Goal: Check status: Check status

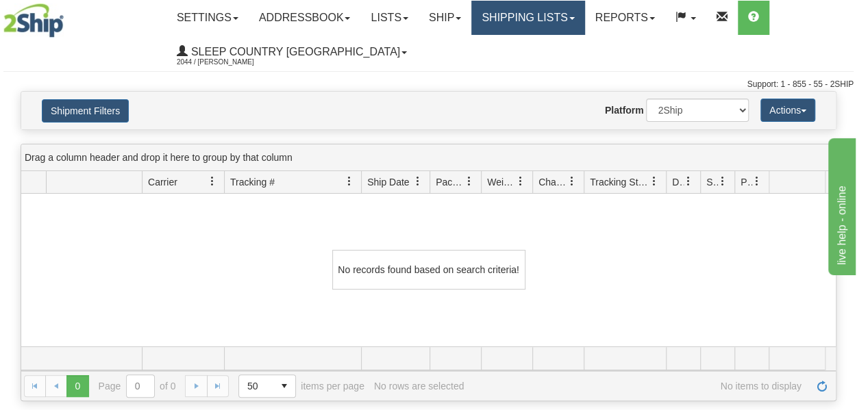
click at [501, 14] on link "Shipping lists" at bounding box center [527, 18] width 113 height 34
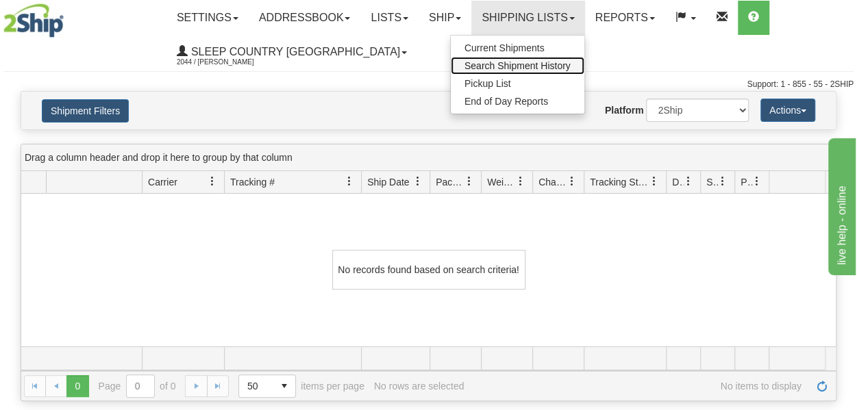
click at [506, 66] on span "Search Shipment History" at bounding box center [517, 65] width 106 height 11
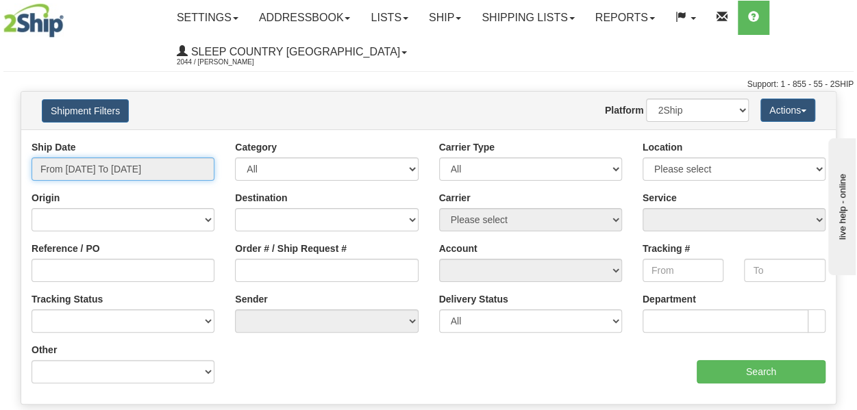
click at [162, 169] on input "From [DATE] To [DATE]" at bounding box center [122, 168] width 183 height 23
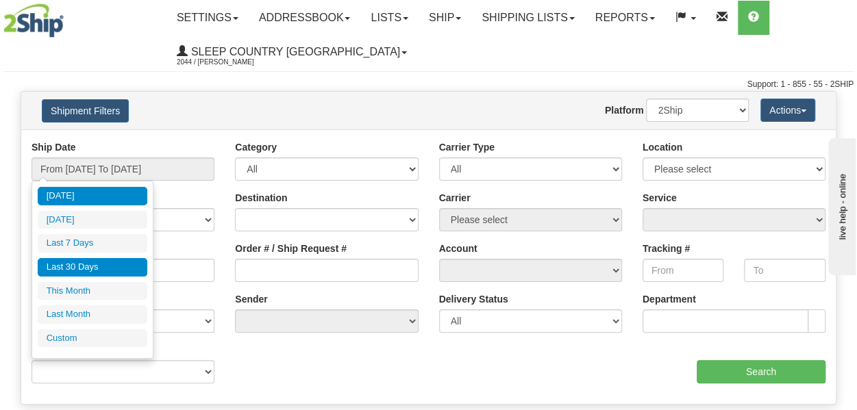
click at [68, 266] on li "Last 30 Days" at bounding box center [93, 267] width 110 height 18
type input "From [DATE] To [DATE]"
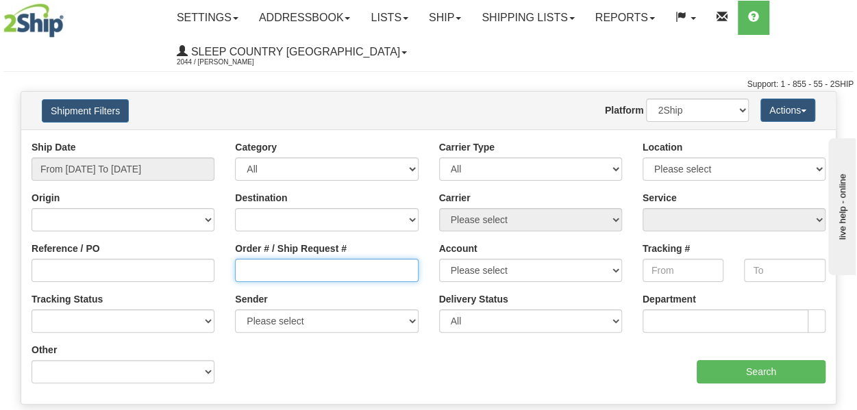
click at [249, 276] on input "Order # / Ship Request #" at bounding box center [326, 270] width 183 height 23
paste input "9000I011700"
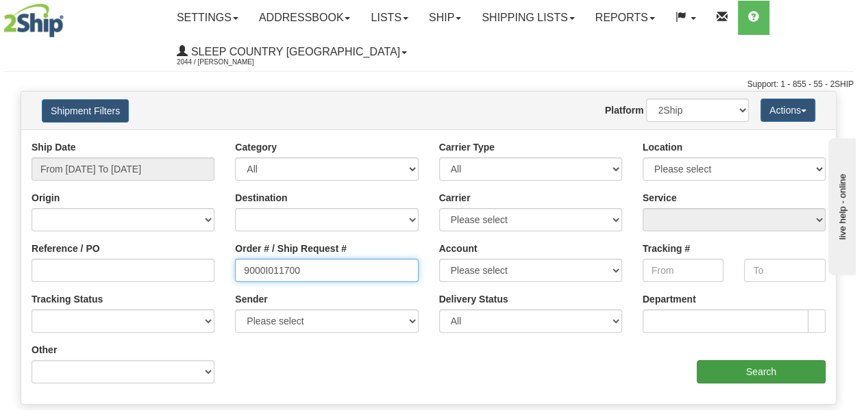
type input "9000I011700"
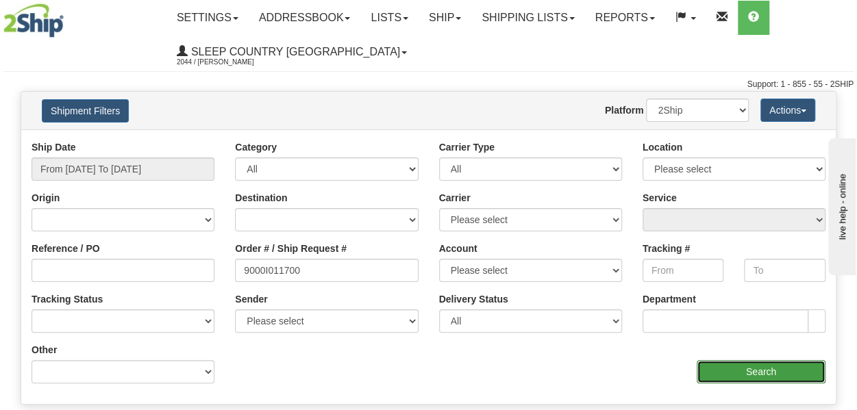
click at [749, 372] on input "Search" at bounding box center [760, 371] width 129 height 23
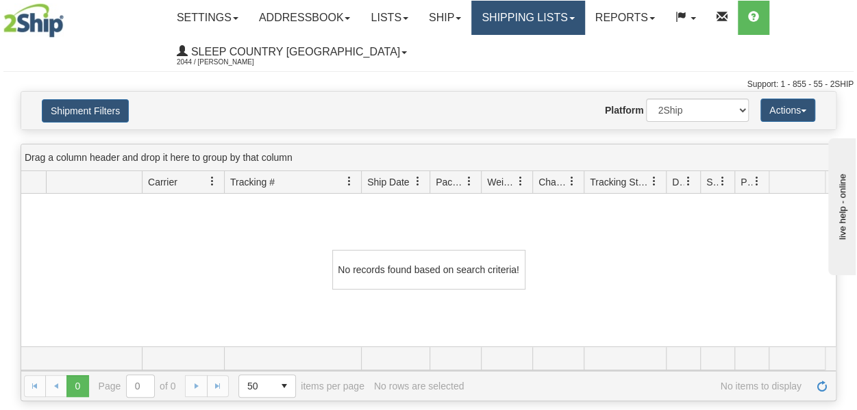
click at [544, 27] on link "Shipping lists" at bounding box center [527, 18] width 113 height 34
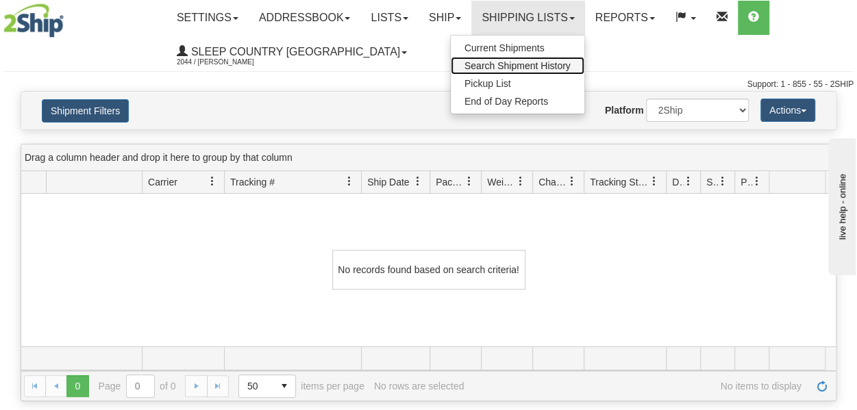
click at [529, 68] on span "Search Shipment History" at bounding box center [517, 65] width 106 height 11
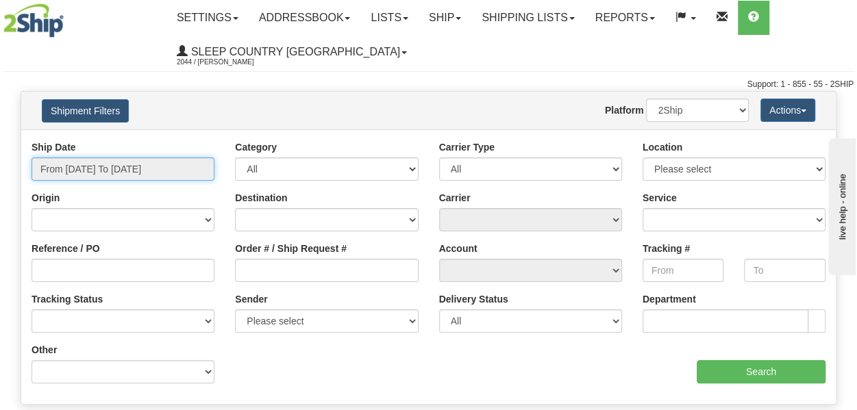
click at [109, 166] on input "From [DATE] To [DATE]" at bounding box center [122, 168] width 183 height 23
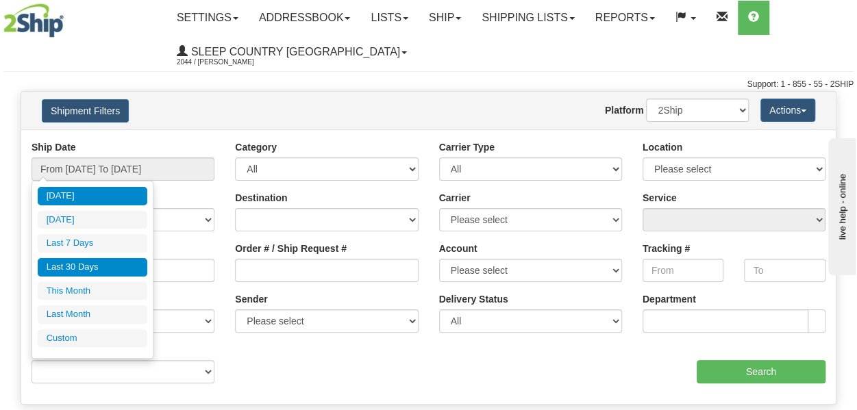
click at [84, 265] on li "Last 30 Days" at bounding box center [93, 267] width 110 height 18
type input "From [DATE] To [DATE]"
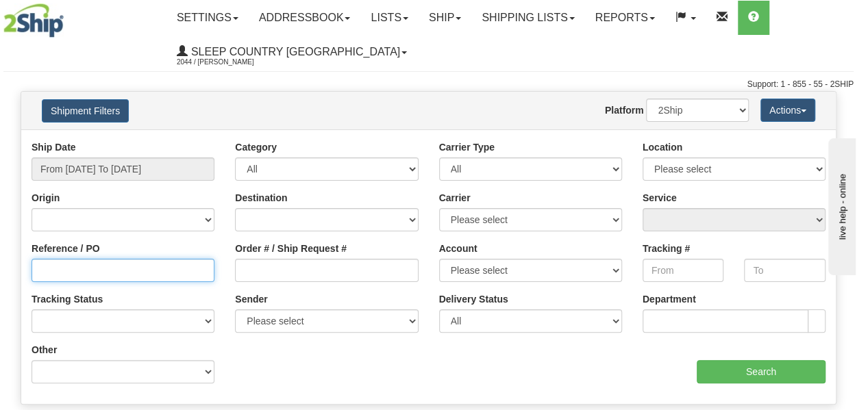
click at [107, 270] on input "Reference / PO" at bounding box center [122, 270] width 183 height 23
paste input "9000I011700"
type input "9000I011700"
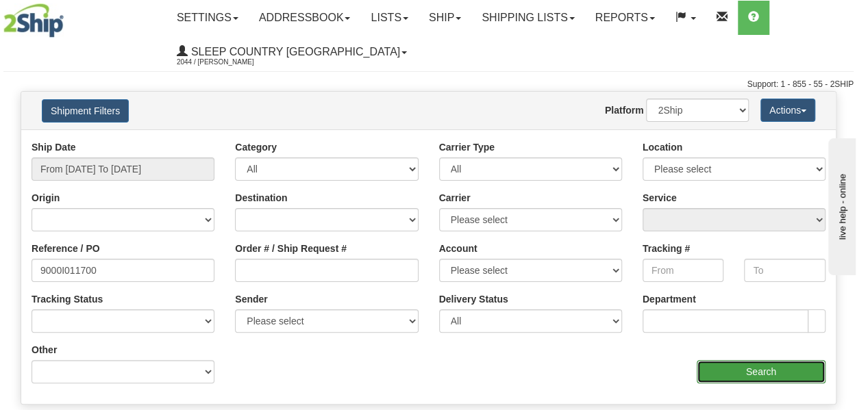
click at [739, 368] on input "Search" at bounding box center [760, 371] width 129 height 23
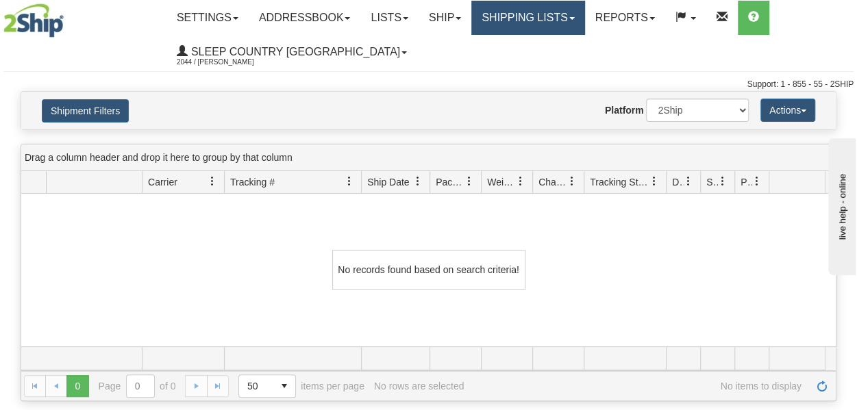
click at [538, 29] on link "Shipping lists" at bounding box center [527, 18] width 113 height 34
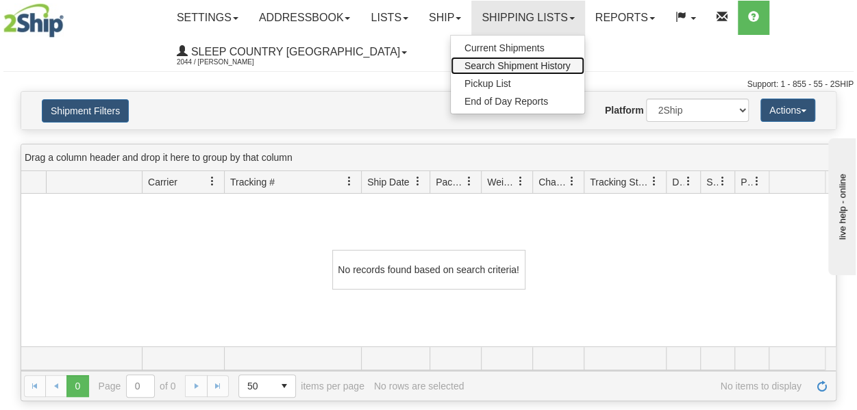
click at [524, 71] on link "Search Shipment History" at bounding box center [518, 66] width 134 height 18
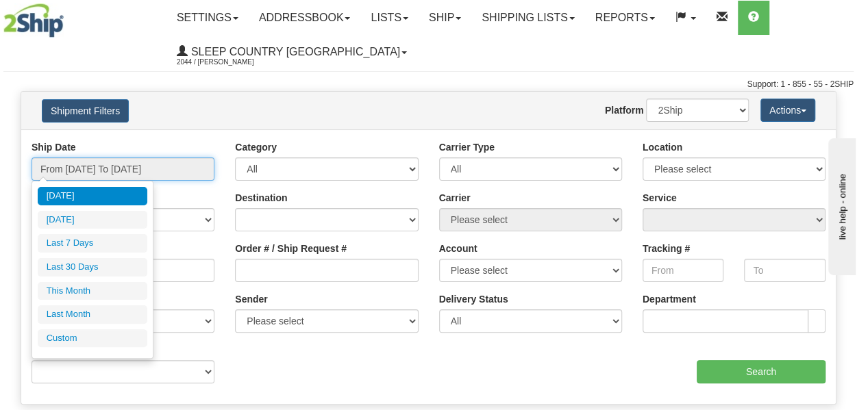
click at [166, 159] on input "From [DATE] To [DATE]" at bounding box center [122, 168] width 183 height 23
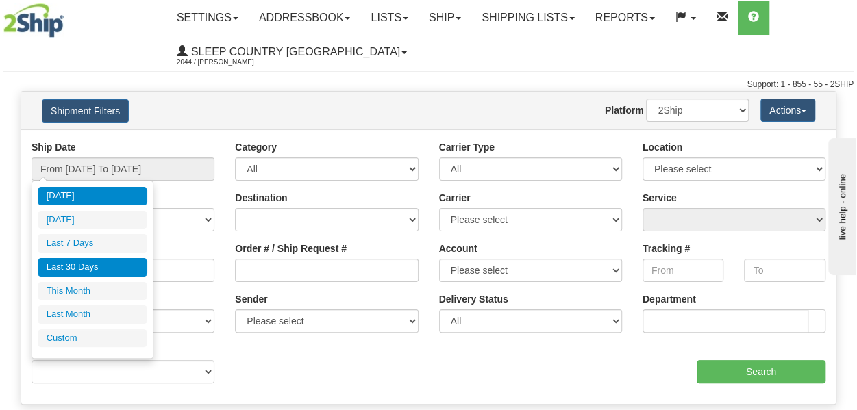
click at [79, 266] on li "Last 30 Days" at bounding box center [93, 267] width 110 height 18
type input "From [DATE] To [DATE]"
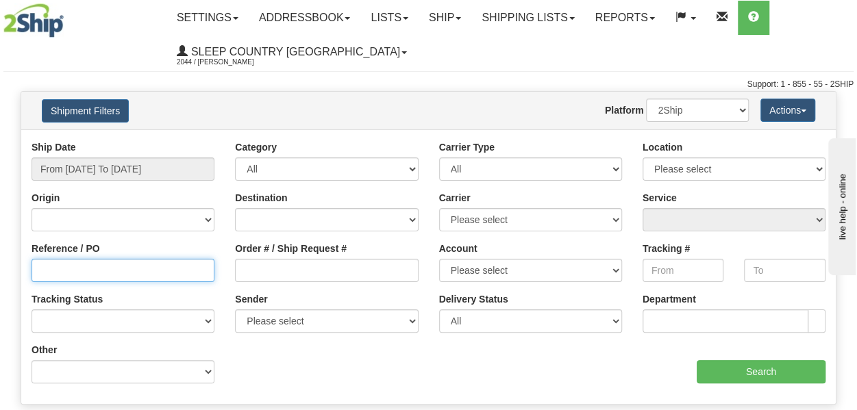
click at [63, 273] on input "Reference / PO" at bounding box center [122, 270] width 183 height 23
paste input "9000I011700"
type input "9000I011700"
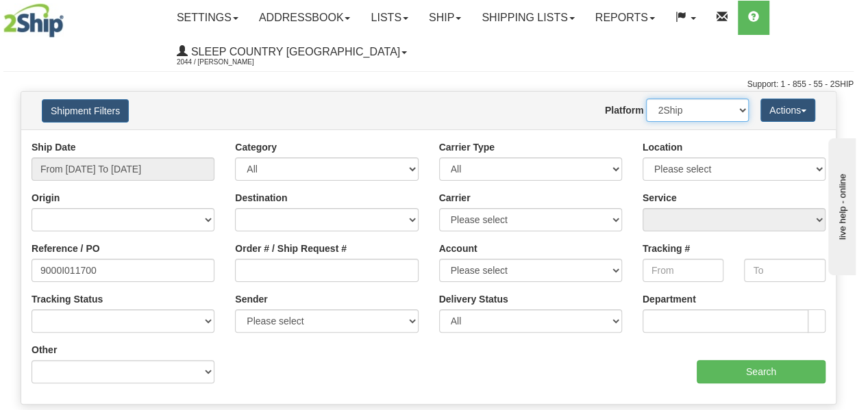
click at [689, 110] on select "2Ship Imported" at bounding box center [697, 110] width 103 height 23
click at [646, 99] on select "2Ship Imported" at bounding box center [697, 110] width 103 height 23
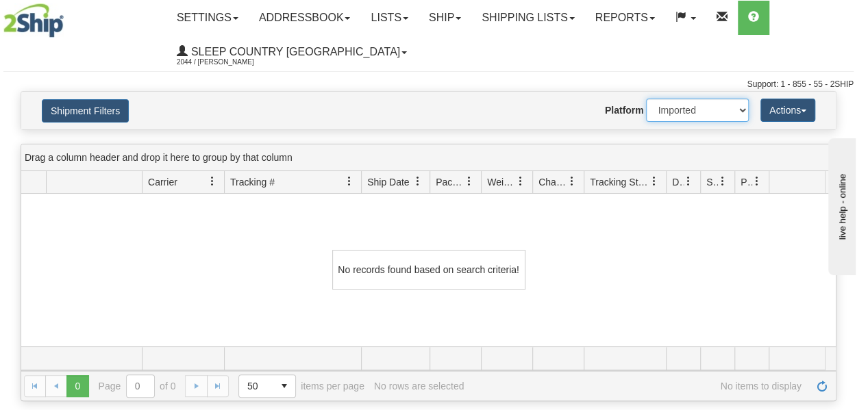
click at [689, 113] on select "2Ship Imported" at bounding box center [697, 110] width 103 height 23
select select "0"
click at [646, 99] on select "2Ship Imported" at bounding box center [697, 110] width 103 height 23
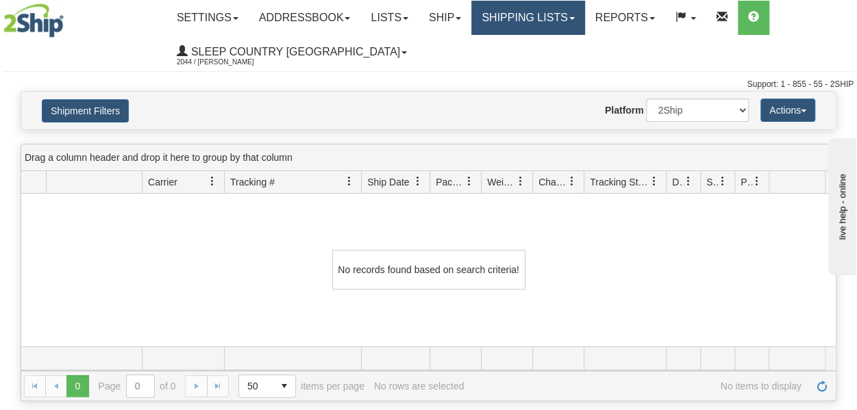
click at [542, 12] on link "Shipping lists" at bounding box center [527, 18] width 113 height 34
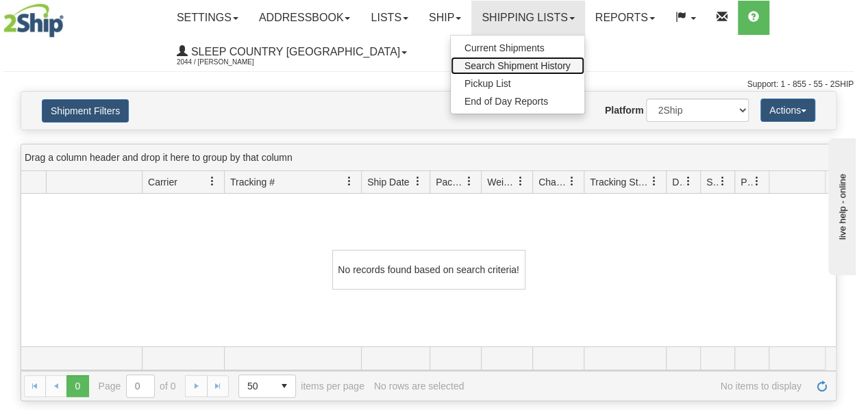
click at [537, 60] on span "Search Shipment History" at bounding box center [517, 65] width 106 height 11
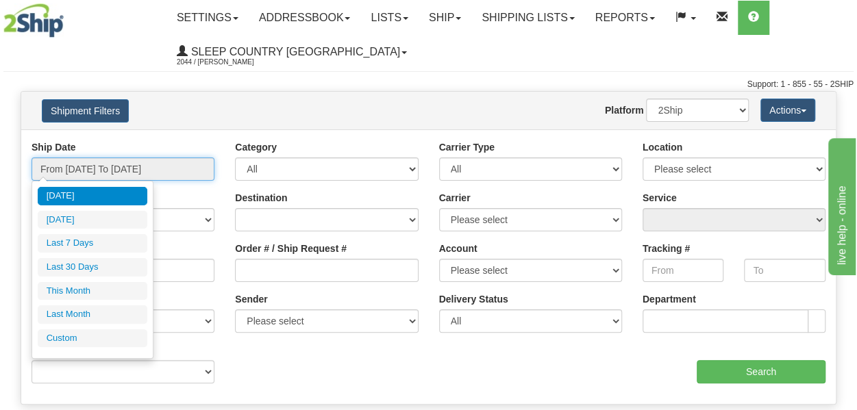
click at [125, 165] on input "From [DATE] To [DATE]" at bounding box center [122, 168] width 183 height 23
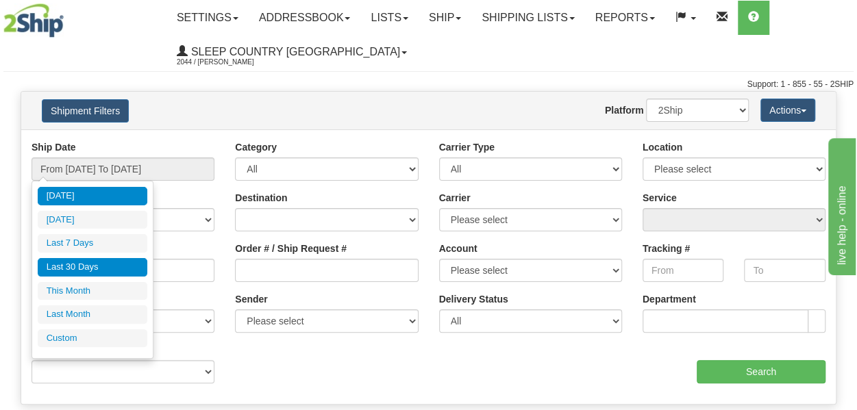
click at [92, 260] on li "Last 30 Days" at bounding box center [93, 267] width 110 height 18
type input "From [DATE] To [DATE]"
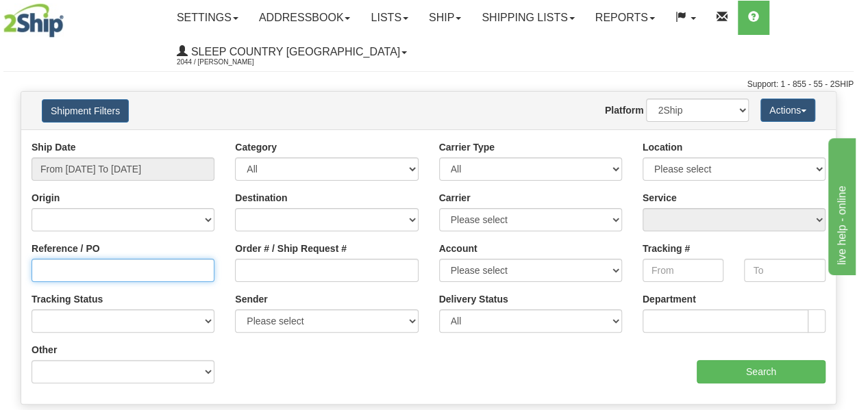
click at [76, 270] on input "Reference / PO" at bounding box center [122, 270] width 183 height 23
paste input "9000I011700"
type input "9000I011700"
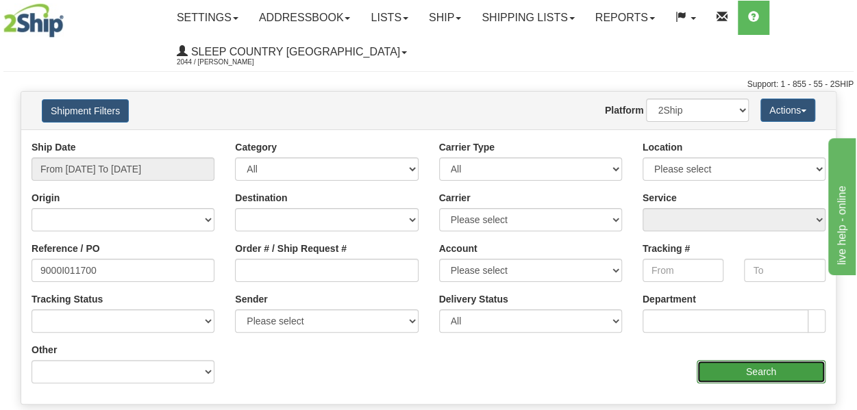
click at [741, 370] on input "Search" at bounding box center [760, 371] width 129 height 23
